Goal: Task Accomplishment & Management: Complete application form

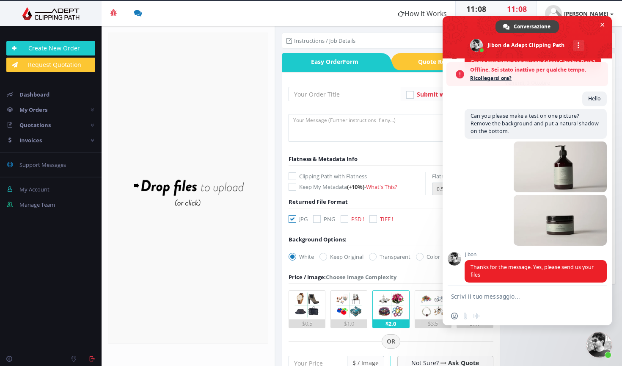
scroll to position [52, 0]
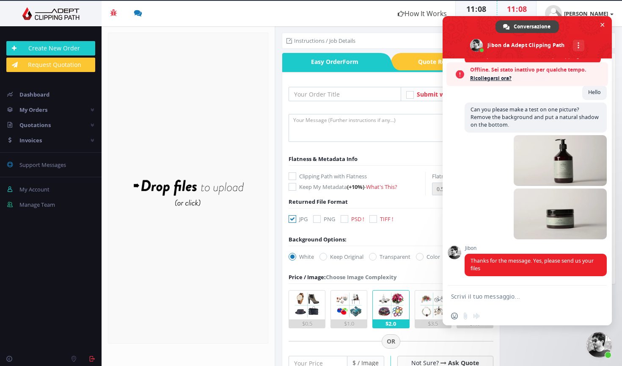
click at [465, 316] on div "Inserisci una emoji Invia un file Registra un messaggio audio" at bounding box center [467, 315] width 33 height 7
click at [477, 292] on textarea "Scrivi il tuo messaggio..." at bounding box center [518, 296] width 134 height 8
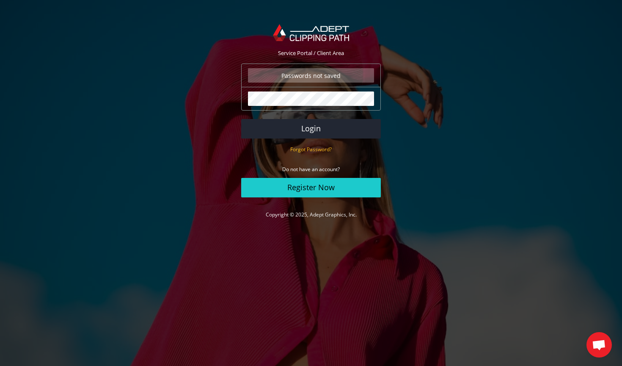
click at [311, 128] on button "Login" at bounding box center [311, 128] width 140 height 19
click at [311, 71] on input "Passwords not saved" at bounding box center [311, 75] width 126 height 14
click at [315, 123] on button "Login" at bounding box center [311, 128] width 140 height 19
drag, startPoint x: 322, startPoint y: 76, endPoint x: 374, endPoint y: 76, distance: 51.6
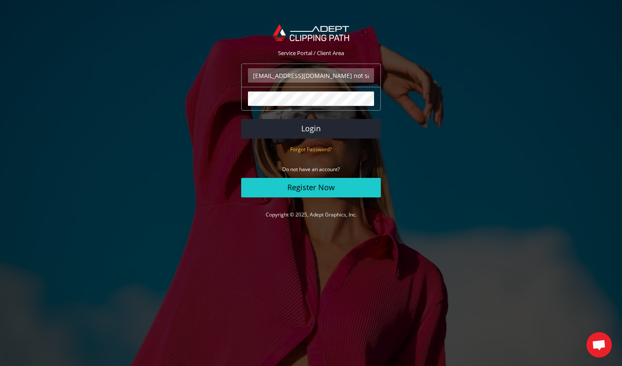
click at [373, 76] on input "bestatues@gmail.com not saved" at bounding box center [311, 75] width 126 height 14
type input "bestatues@gmail.com"
click at [324, 129] on button "Login" at bounding box center [311, 128] width 140 height 19
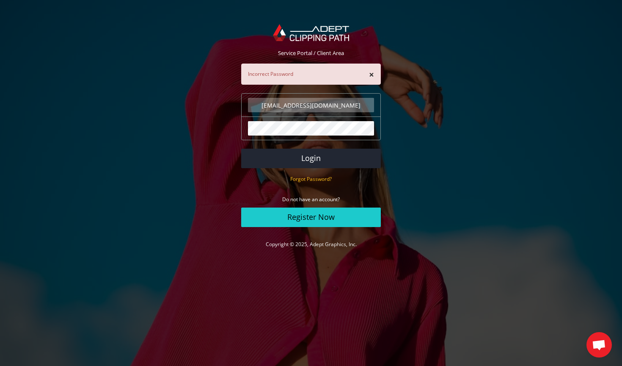
click at [311, 158] on button "Login" at bounding box center [311, 158] width 140 height 19
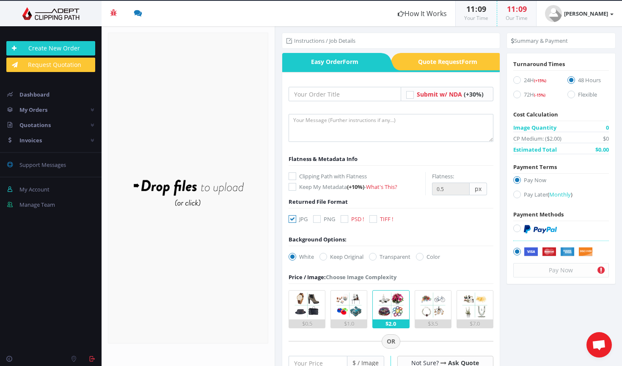
click at [596, 340] on span "Aprire la chat" at bounding box center [599, 345] width 14 height 12
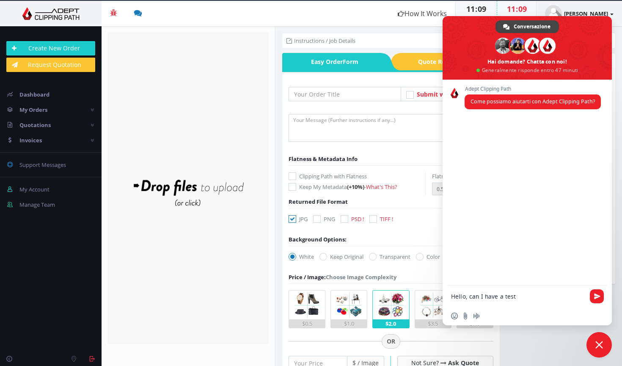
type textarea "Hello, can I have a test?"
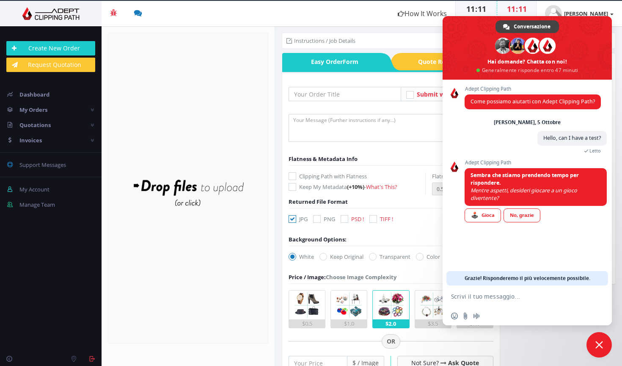
click at [522, 215] on div "No, grazie" at bounding box center [522, 215] width 37 height 14
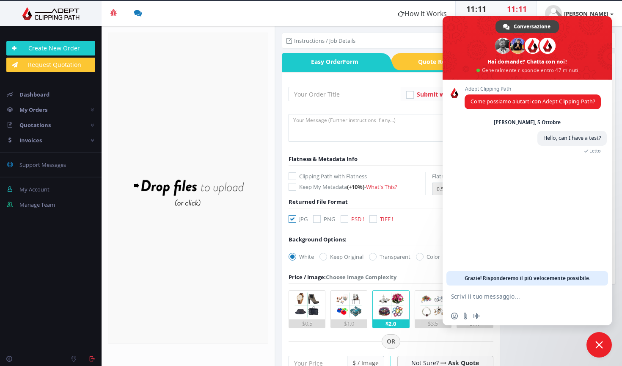
click at [470, 297] on textarea "Scrivi il tuo messaggio..." at bounding box center [518, 296] width 134 height 8
paste textarea "[URL][DOMAIN_NAME]"
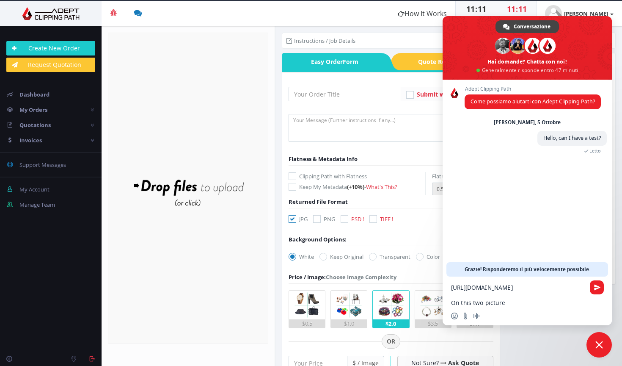
type textarea "[URL][DOMAIN_NAME] On this two pictures"
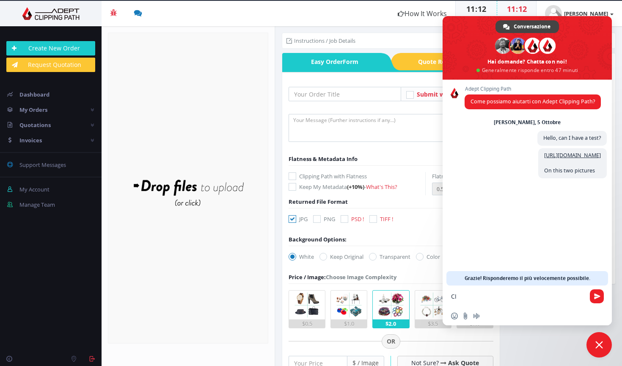
type textarea "C"
type textarea "Cut out and place the shadow below. No background, Tiff file."
click at [500, 295] on textarea "Scrivi il tuo messaggio..." at bounding box center [518, 296] width 134 height 8
